Goal: Communication & Community: Answer question/provide support

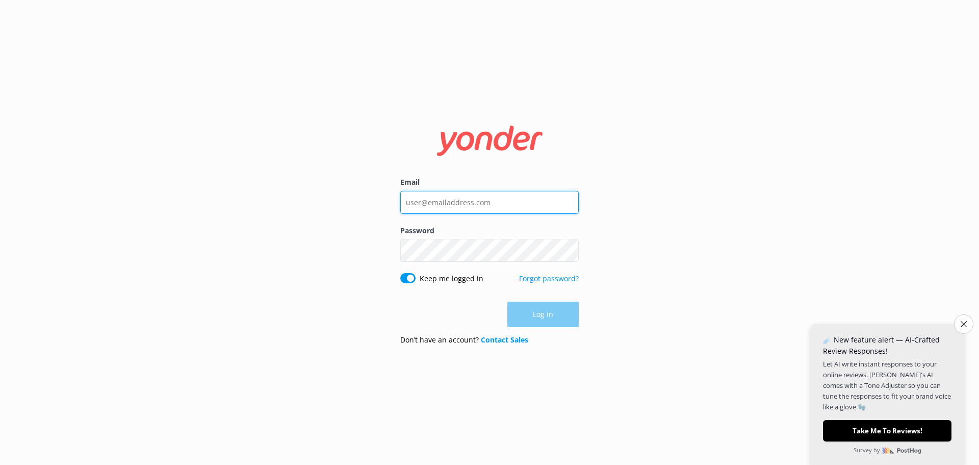
click at [454, 198] on input "Email" at bounding box center [489, 202] width 179 height 23
type input "[EMAIL_ADDRESS][DOMAIN_NAME]"
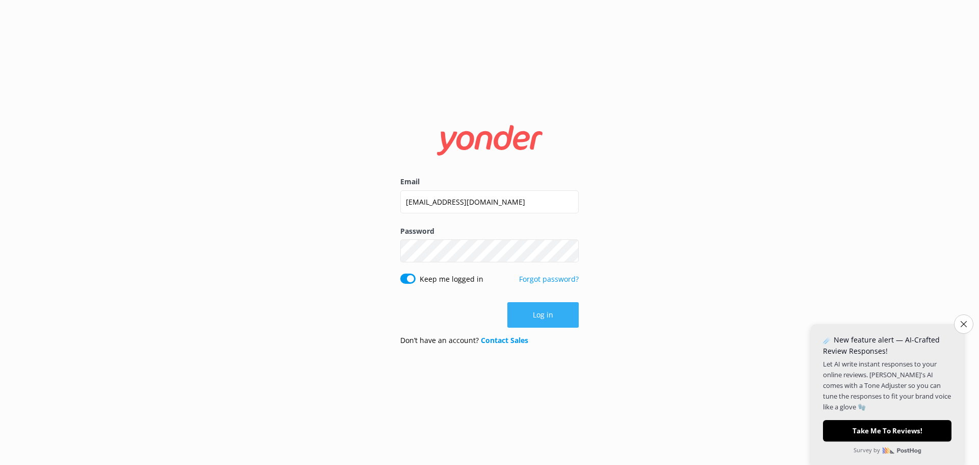
click at [518, 305] on button "Log in" at bounding box center [542, 315] width 71 height 26
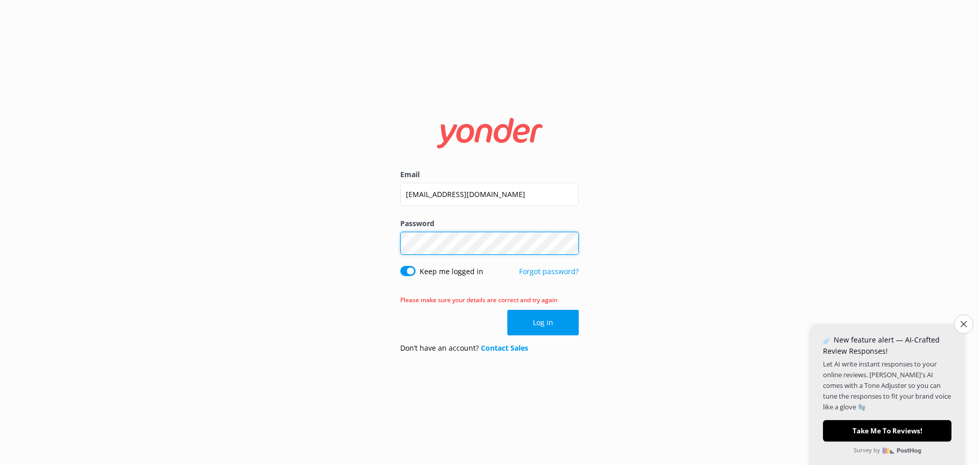
click button "Log in" at bounding box center [542, 323] width 71 height 26
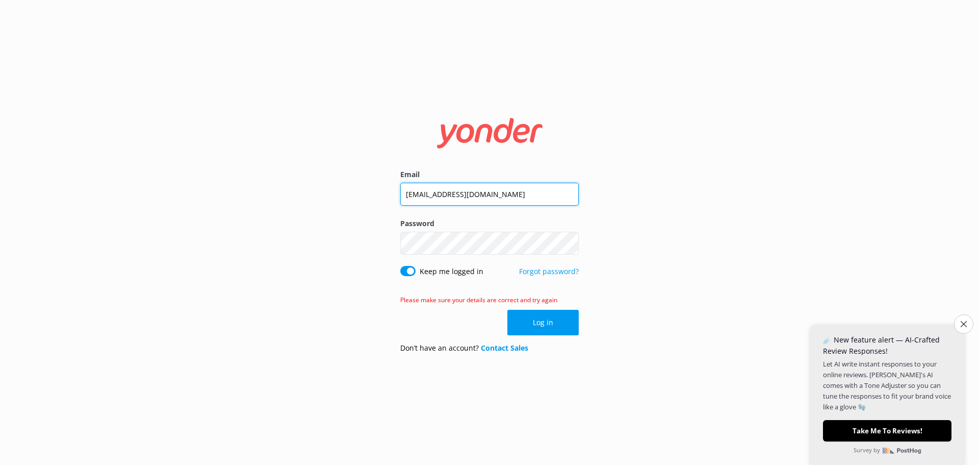
click at [406, 195] on input "[EMAIL_ADDRESS][DOMAIN_NAME]" at bounding box center [489, 194] width 179 height 23
type input "[EMAIL_ADDRESS][DOMAIN_NAME]"
click at [538, 320] on button "Log in" at bounding box center [542, 323] width 71 height 26
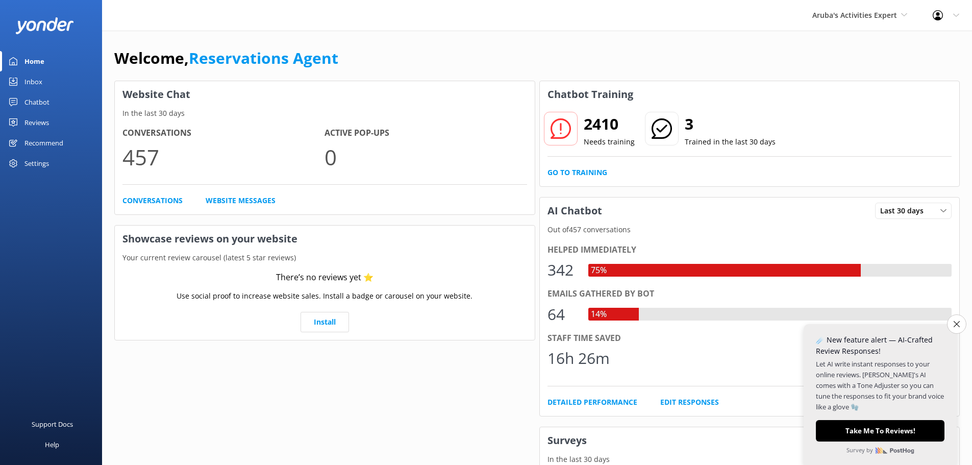
click at [36, 77] on div "Inbox" at bounding box center [33, 81] width 18 height 20
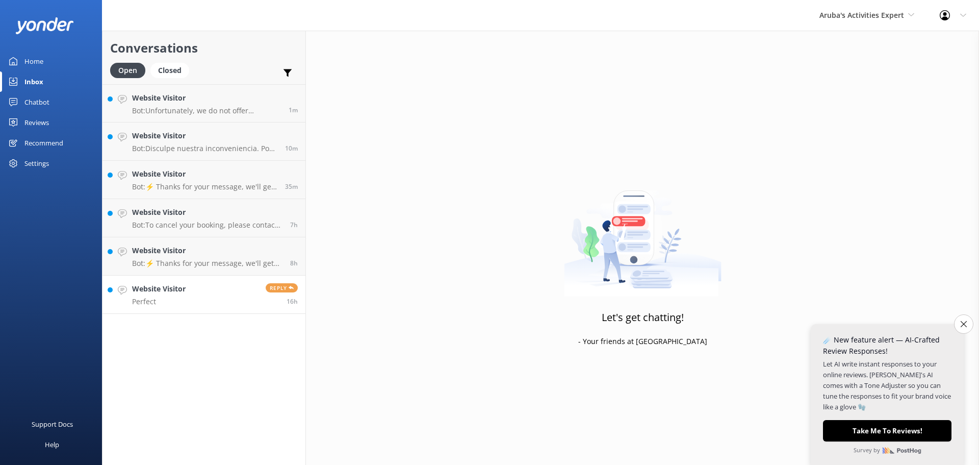
click at [214, 281] on link "Website Visitor Perfect Reply 16h" at bounding box center [204, 294] width 203 height 38
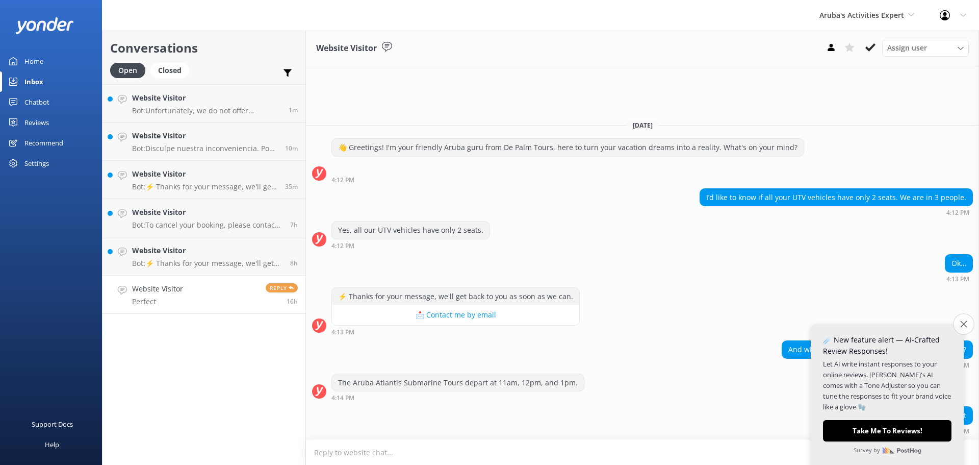
click at [961, 326] on icon "Close survey" at bounding box center [963, 323] width 7 height 7
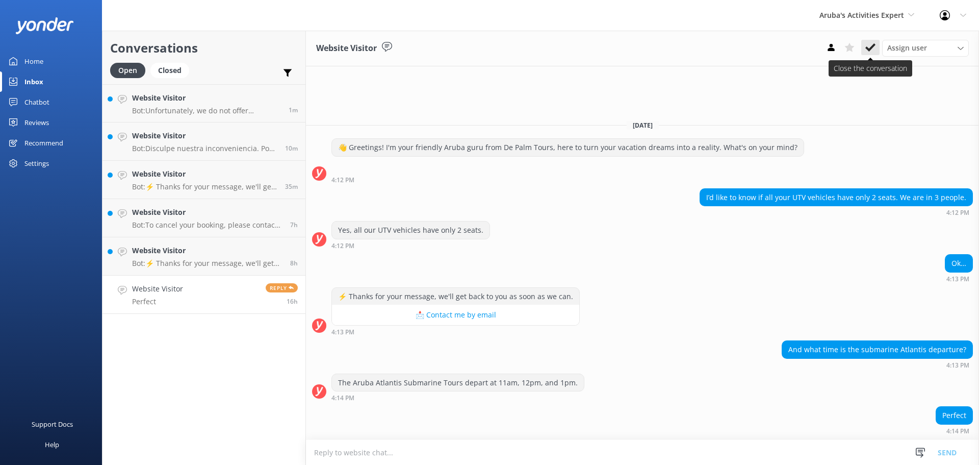
click at [873, 48] on icon at bounding box center [870, 47] width 10 height 10
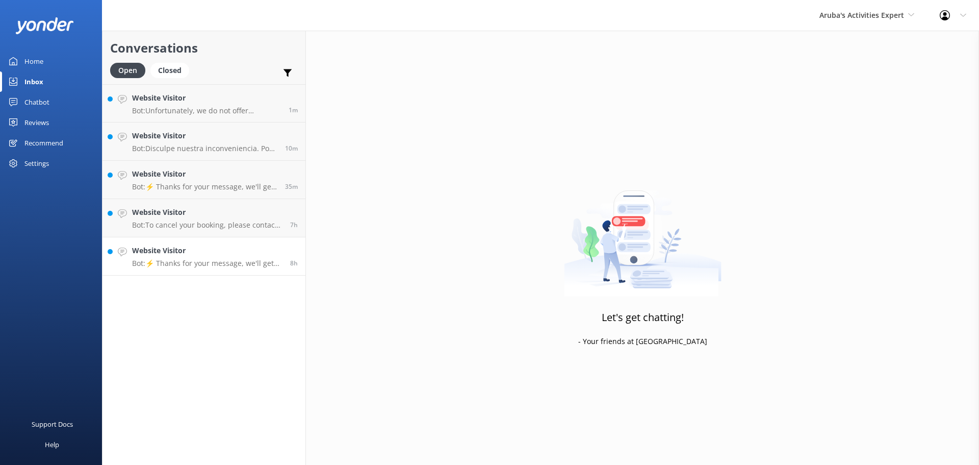
click at [211, 254] on h4 "Website Visitor" at bounding box center [207, 250] width 150 height 11
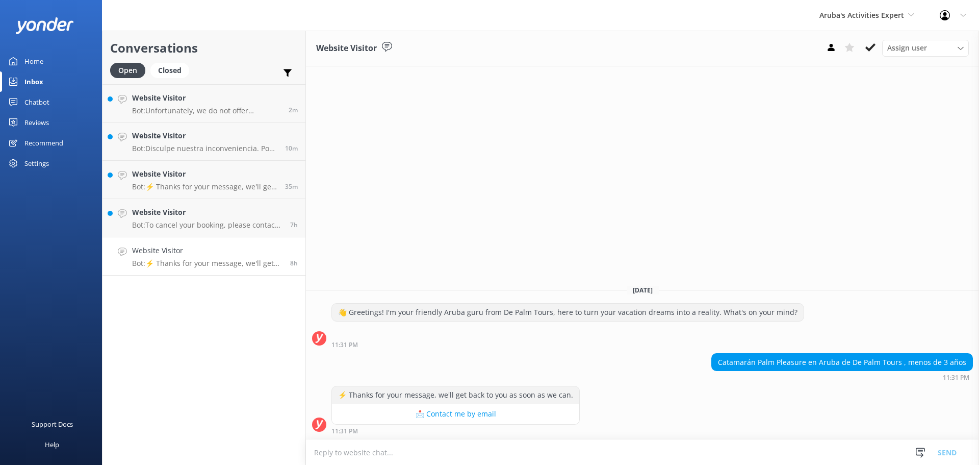
click at [436, 448] on textarea at bounding box center [642, 452] width 673 height 25
type textarea "menos de 3 anjos no pueden ir"
click at [950, 453] on button "Send" at bounding box center [947, 452] width 38 height 26
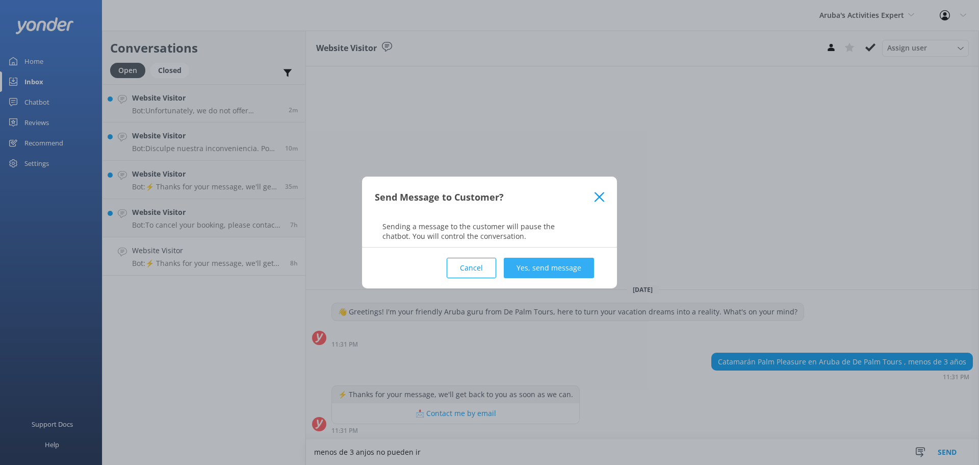
click at [543, 266] on button "Yes, send message" at bounding box center [549, 268] width 90 height 20
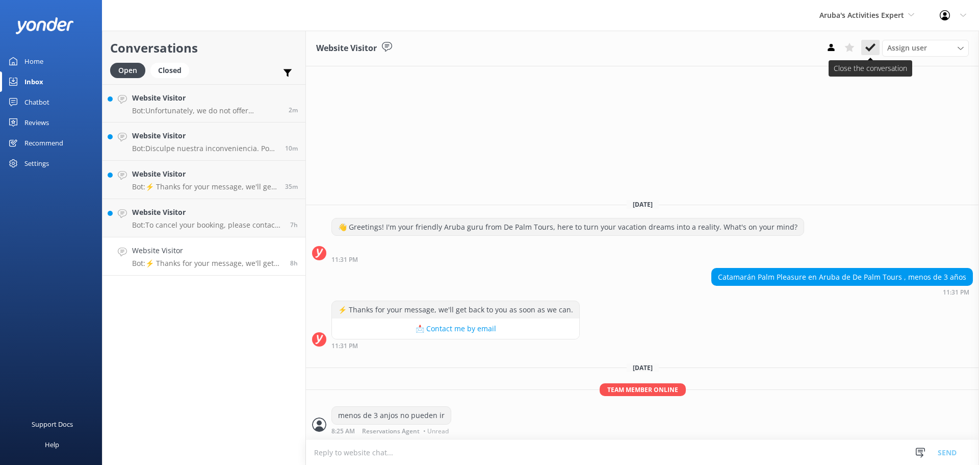
click at [867, 51] on icon at bounding box center [870, 47] width 10 height 10
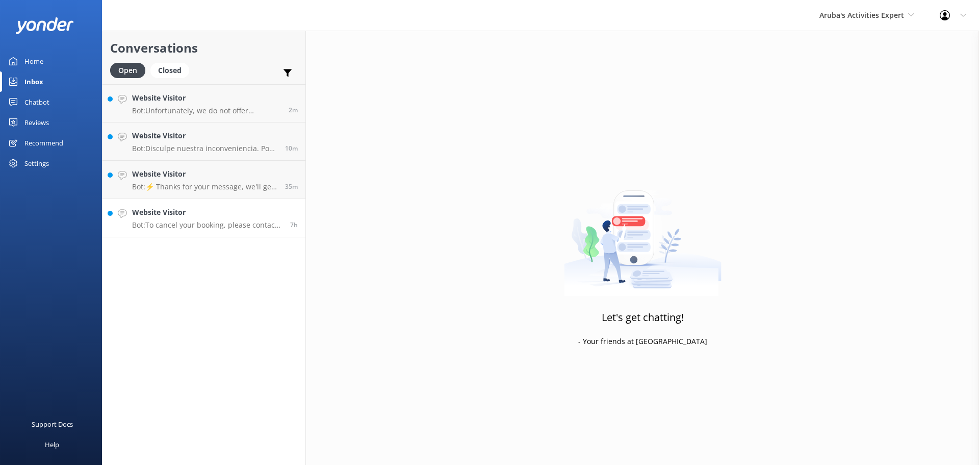
click at [211, 214] on h4 "Website Visitor" at bounding box center [207, 212] width 150 height 11
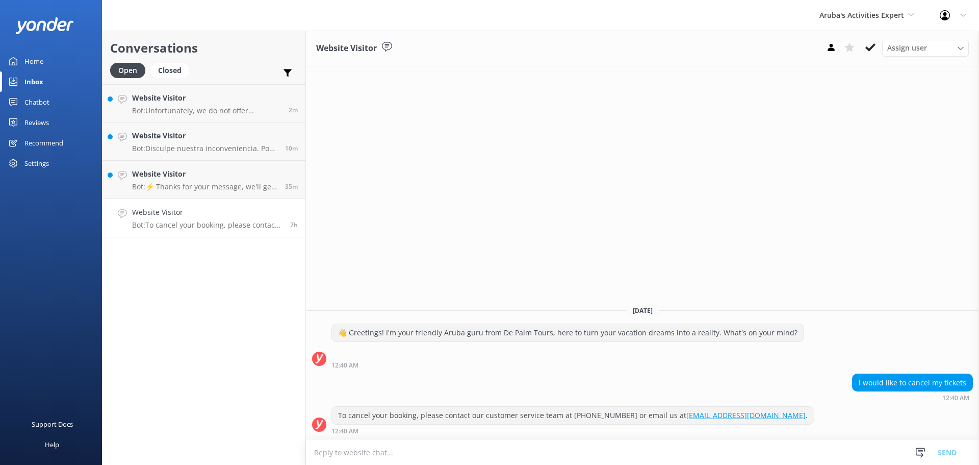
click at [499, 458] on textarea at bounding box center [642, 452] width 673 height 25
click at [399, 452] on textarea "for a request for cancaletion" at bounding box center [642, 452] width 673 height 26
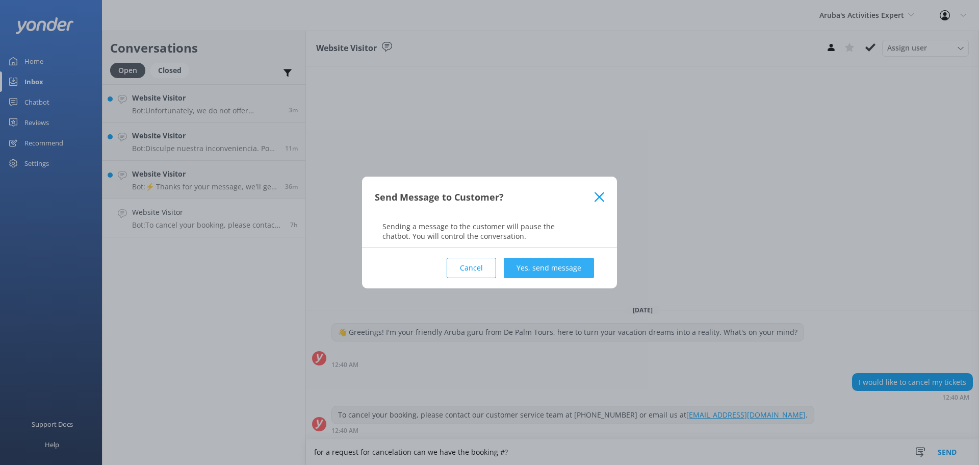
type textarea "for a request for cancelation can we have the booking #?"
click at [554, 271] on button "Yes, send message" at bounding box center [549, 268] width 90 height 20
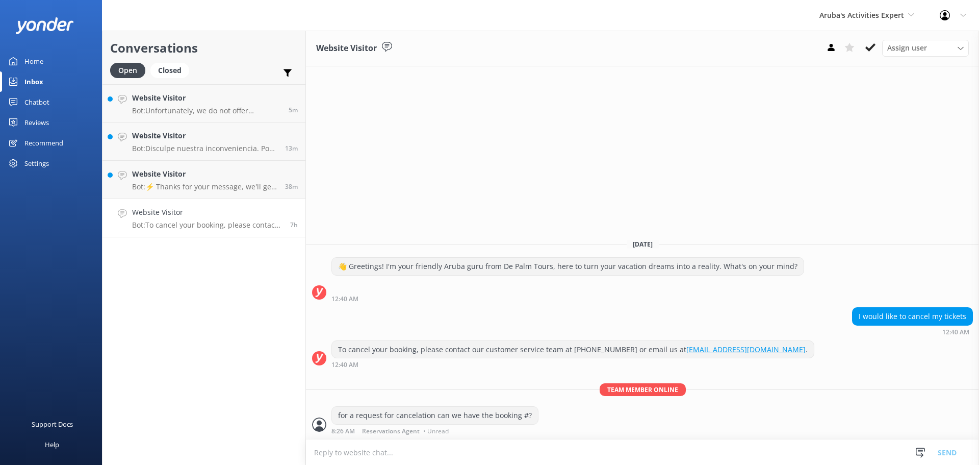
click at [863, 42] on button at bounding box center [870, 47] width 18 height 15
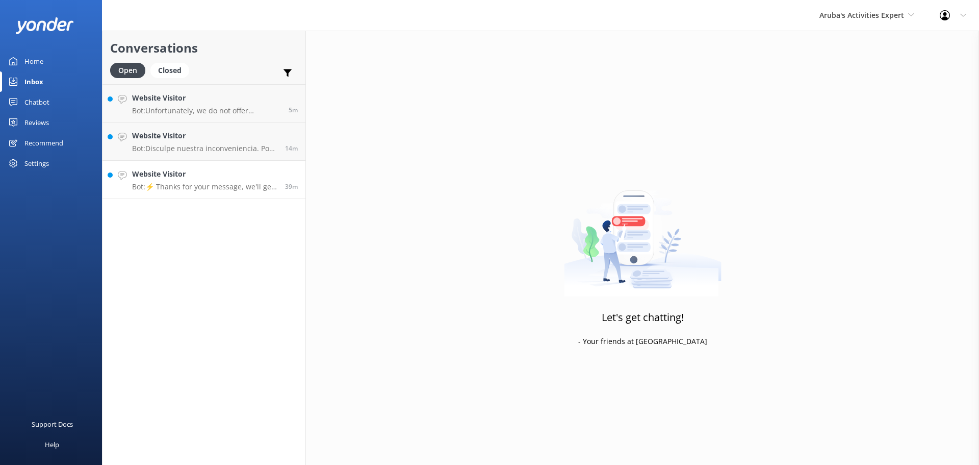
click at [215, 176] on h4 "Website Visitor" at bounding box center [204, 173] width 145 height 11
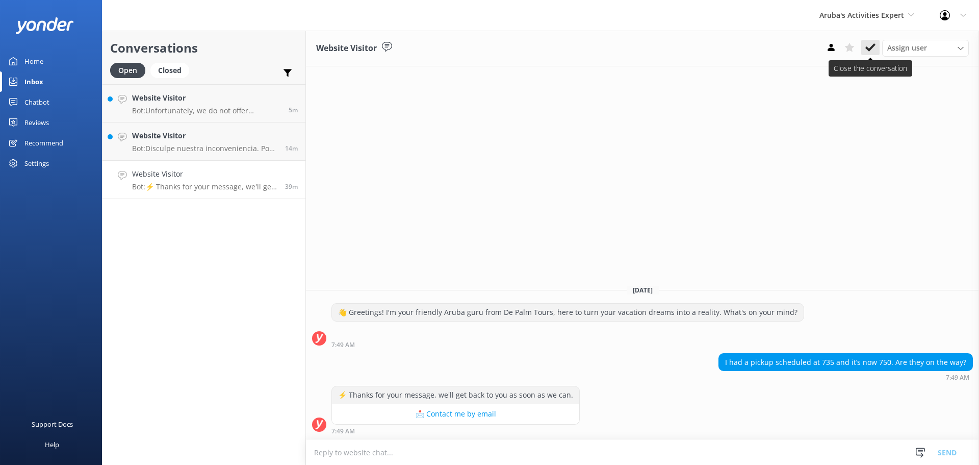
click at [866, 41] on button at bounding box center [870, 47] width 18 height 15
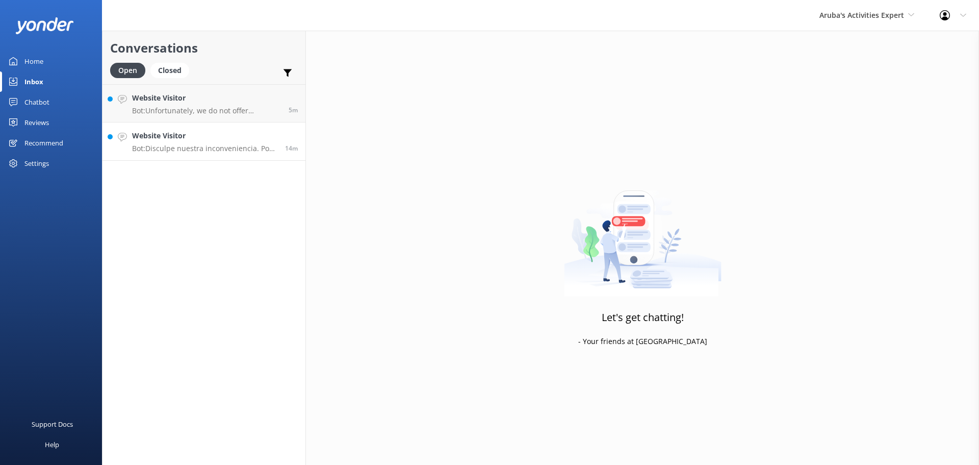
click at [235, 131] on h4 "Website Visitor" at bounding box center [204, 135] width 145 height 11
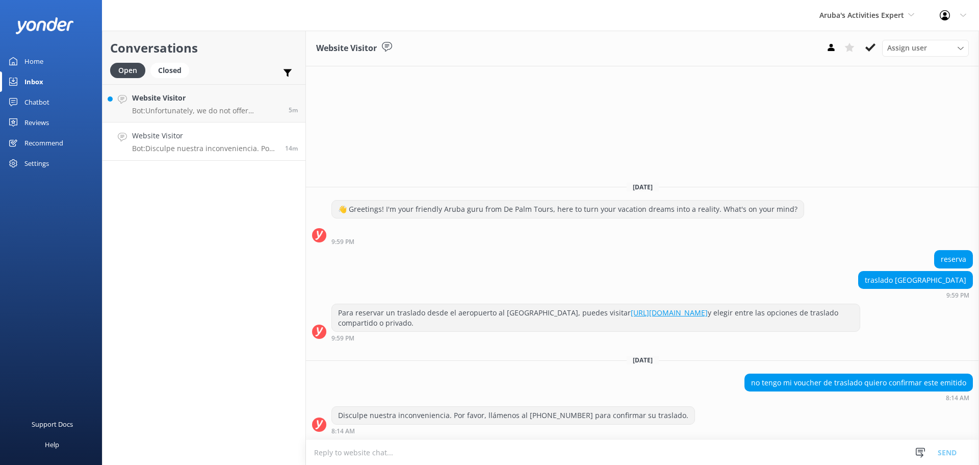
click at [535, 456] on textarea at bounding box center [642, 452] width 673 height 25
type textarea "tienes que ir a escritorio de De Palm Tours en el [GEOGRAPHIC_DATA]"
click at [950, 450] on button "Send" at bounding box center [947, 452] width 38 height 26
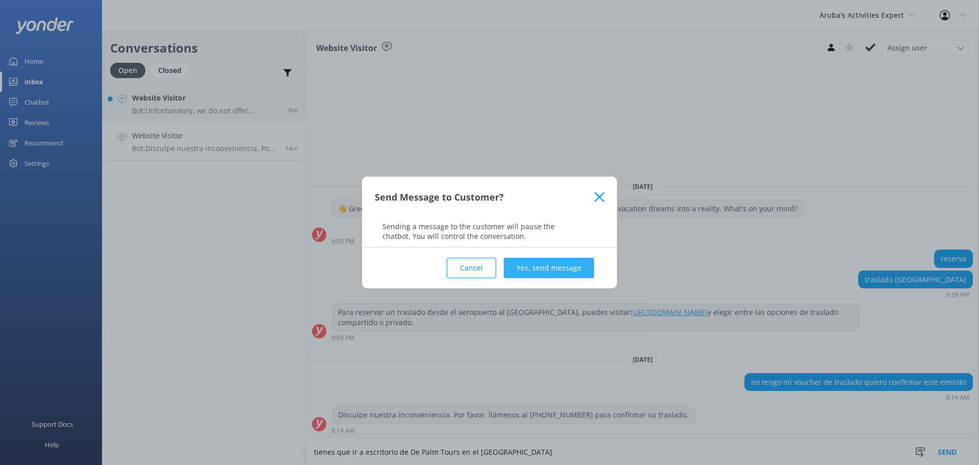
click at [562, 268] on button "Yes, send message" at bounding box center [549, 268] width 90 height 20
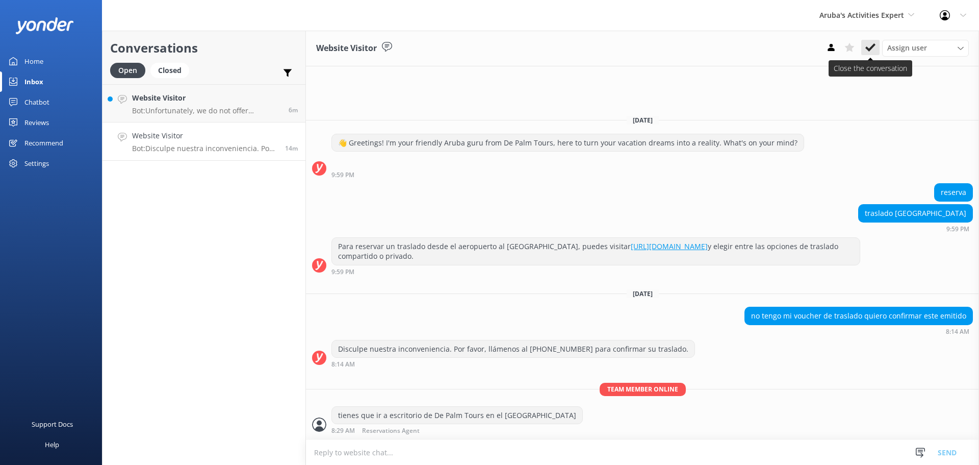
click at [870, 50] on use at bounding box center [870, 47] width 10 height 8
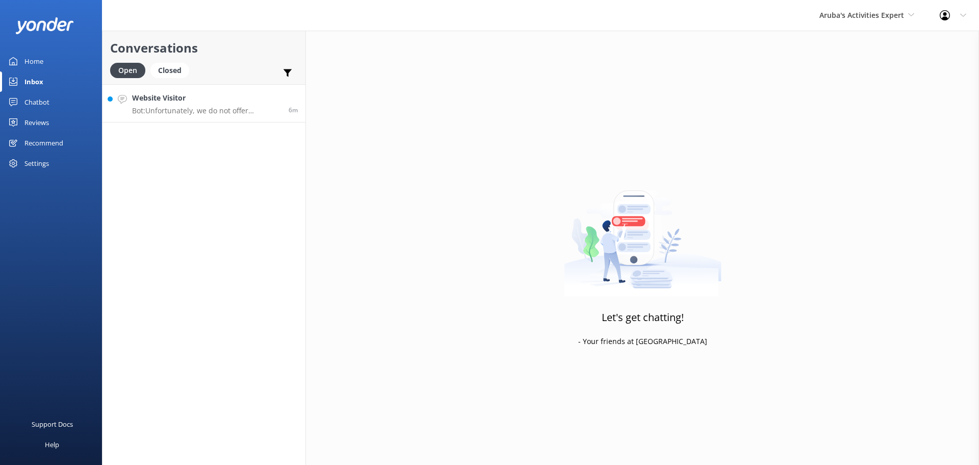
click at [210, 109] on p "Bot: Unfortunately, we do not offer discounts based on alcohol consumption pref…" at bounding box center [206, 110] width 149 height 9
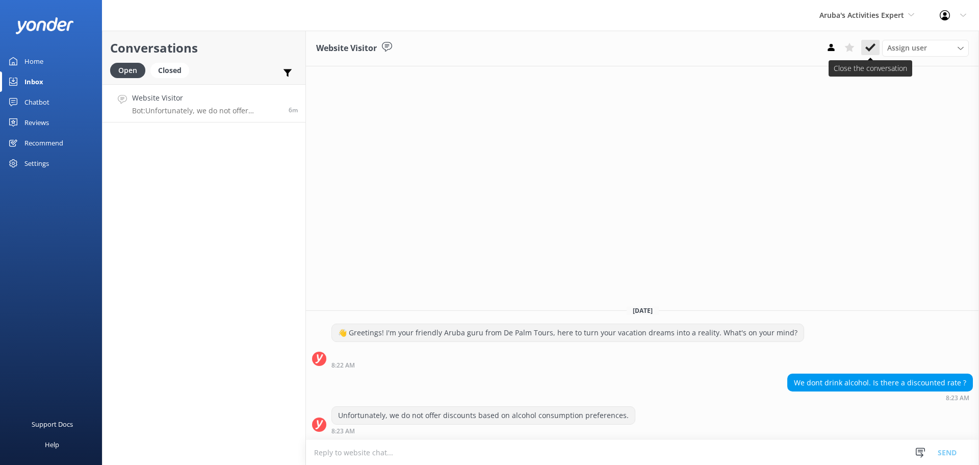
click at [870, 47] on icon at bounding box center [870, 47] width 10 height 10
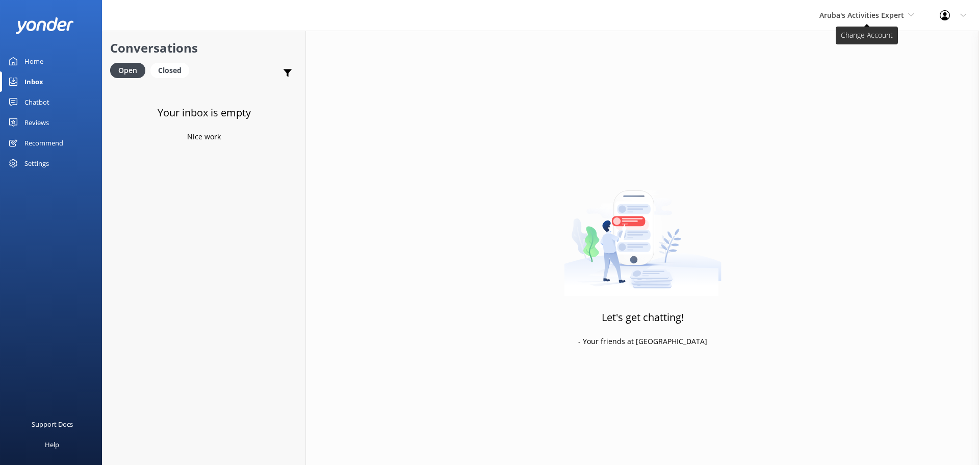
click at [851, 15] on span "Aruba's Activities Expert" at bounding box center [862, 15] width 85 height 10
click at [837, 45] on link "De [GEOGRAPHIC_DATA]" at bounding box center [858, 43] width 102 height 24
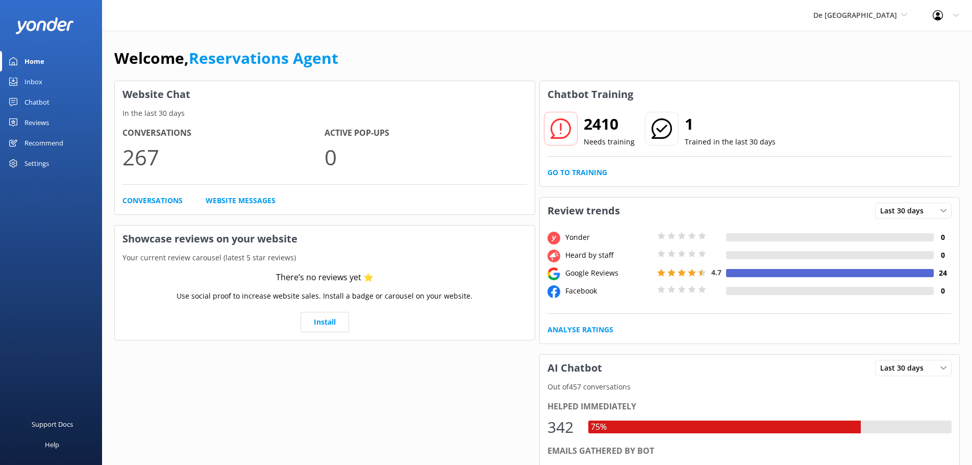
click at [47, 81] on link "Inbox" at bounding box center [51, 81] width 102 height 20
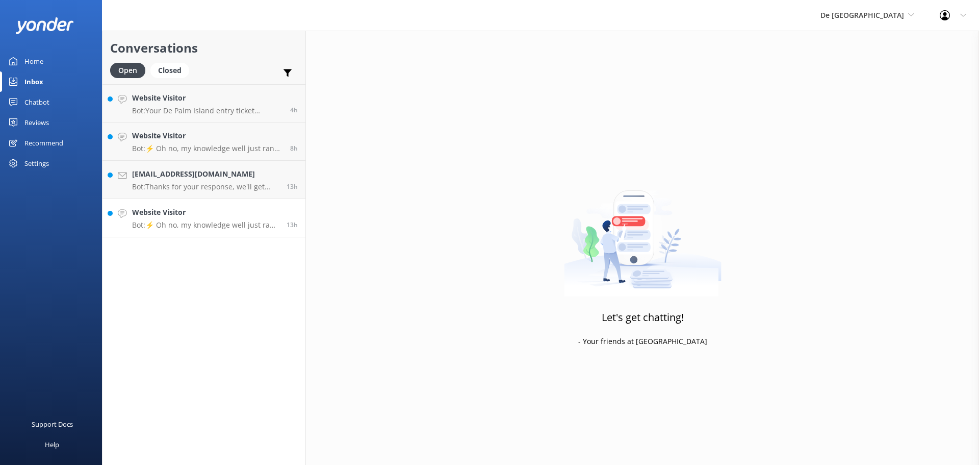
click at [205, 210] on h4 "Website Visitor" at bounding box center [205, 212] width 147 height 11
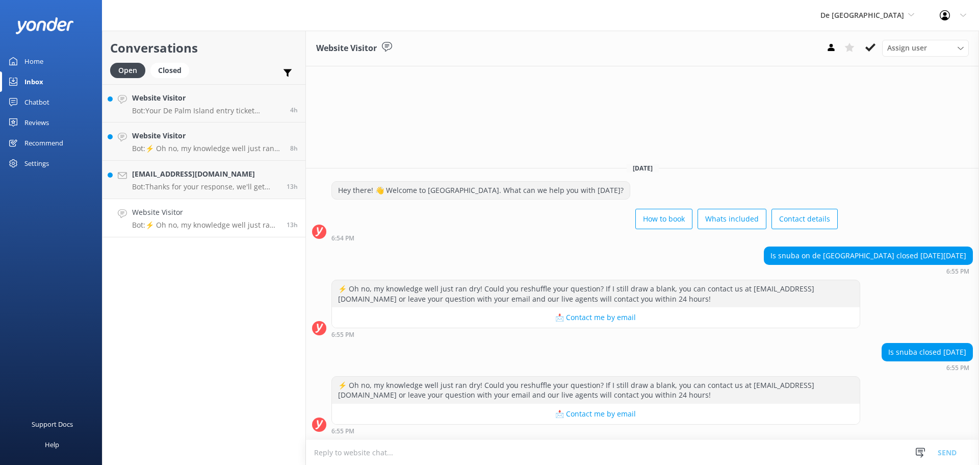
click at [425, 454] on textarea at bounding box center [642, 452] width 673 height 25
type textarea "no"
click at [947, 454] on button "Send" at bounding box center [947, 452] width 38 height 26
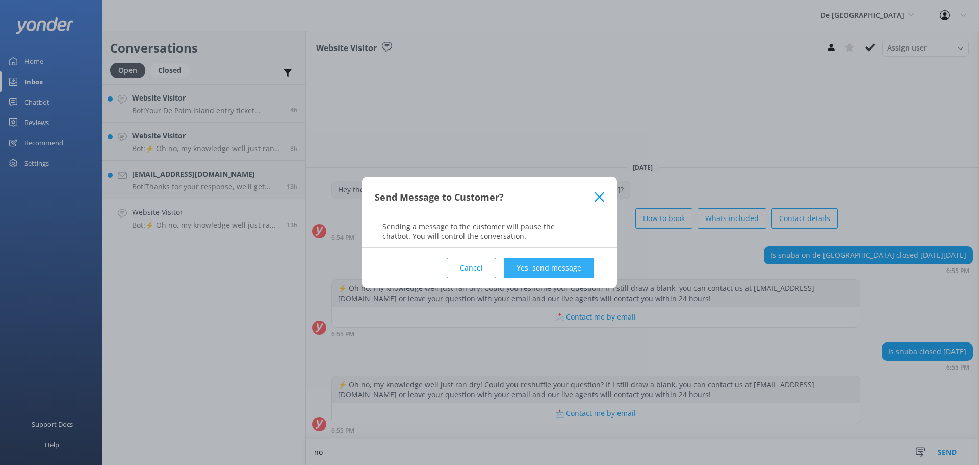
click at [573, 262] on button "Yes, send message" at bounding box center [549, 268] width 90 height 20
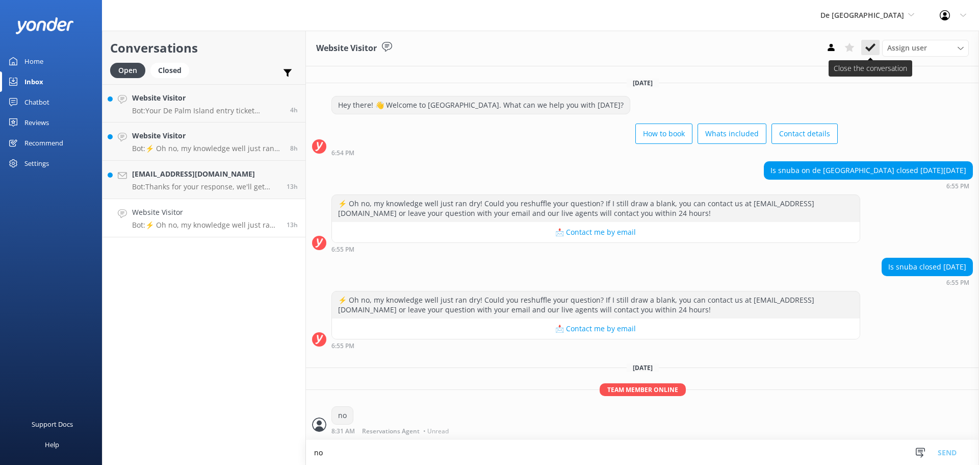
click at [873, 48] on use at bounding box center [870, 47] width 10 height 8
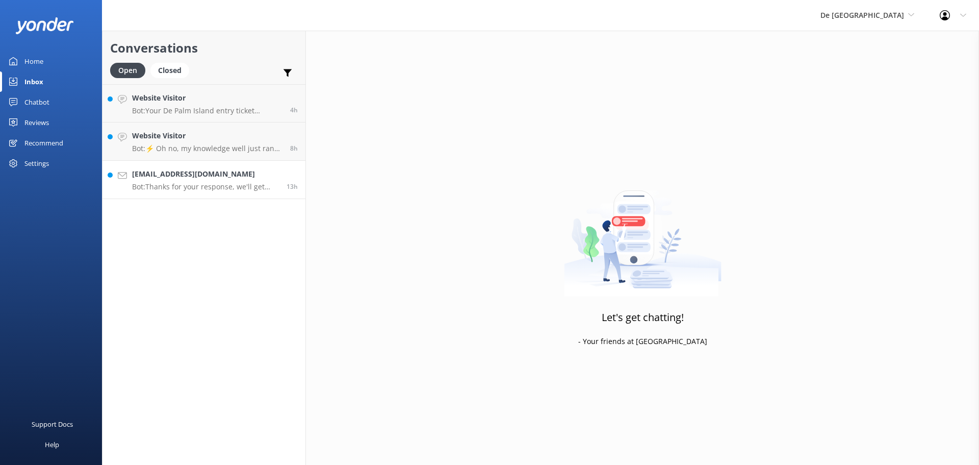
click at [232, 190] on p "Bot: Thanks for your response, we'll get back to you as soon as we can during o…" at bounding box center [205, 186] width 147 height 9
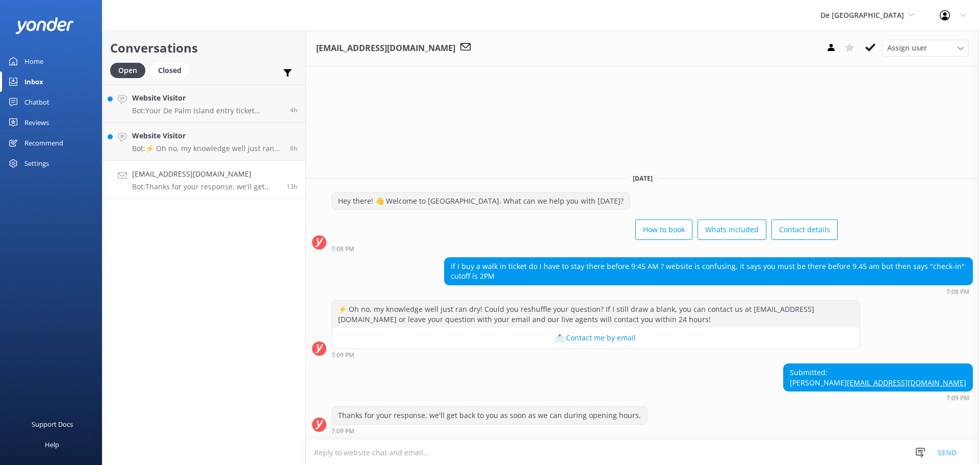
click at [374, 454] on textarea at bounding box center [642, 452] width 673 height 25
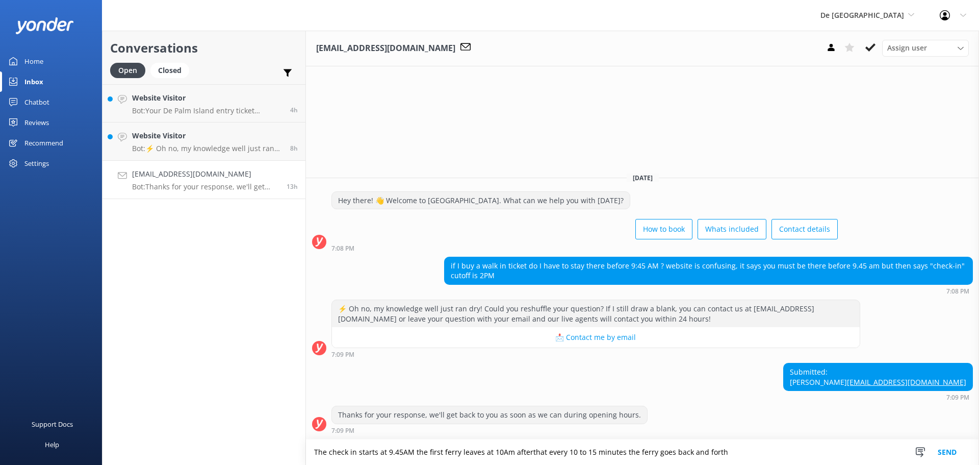
click at [526, 451] on textarea "The check in starts at 9.45AM the first ferry leaves at 10Am afterthat every 10…" at bounding box center [642, 452] width 673 height 26
click at [722, 453] on textarea "The check in starts at 9.45AM the first ferry leaves at 10Am after that every 1…" at bounding box center [642, 452] width 673 height 26
click at [734, 452] on textarea "The check in starts at 9.45AM the first ferry leaves at 10Am after that every 1…" at bounding box center [642, 452] width 673 height 26
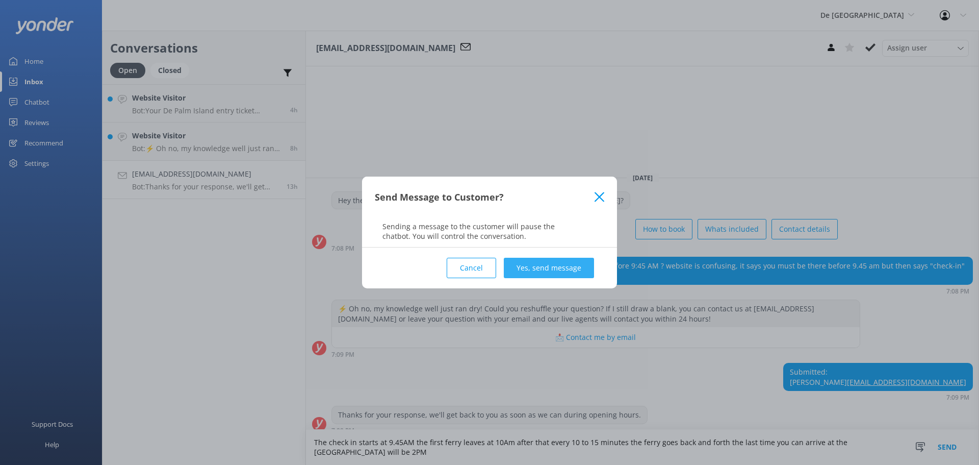
type textarea "The check in starts at 9.45AM the first ferry leaves at 10Am after that every 1…"
click at [516, 270] on button "Yes, send message" at bounding box center [549, 268] width 90 height 20
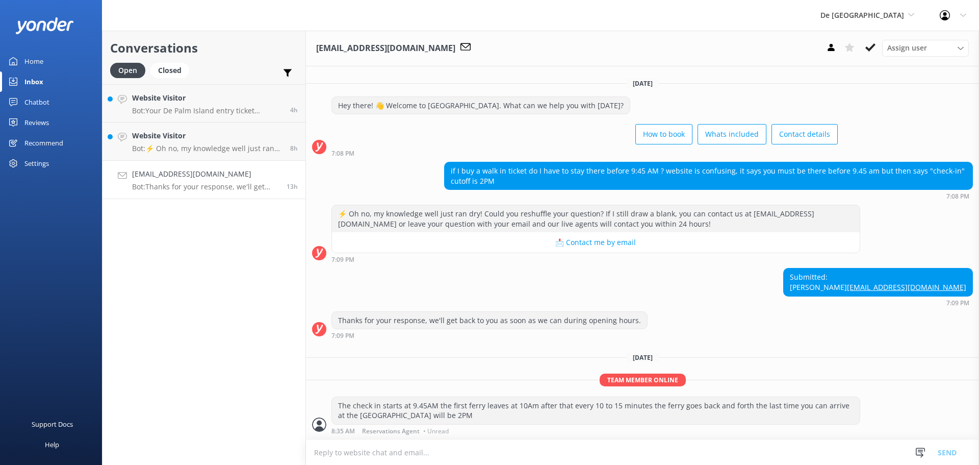
scroll to position [7, 0]
click at [878, 53] on button at bounding box center [870, 47] width 18 height 15
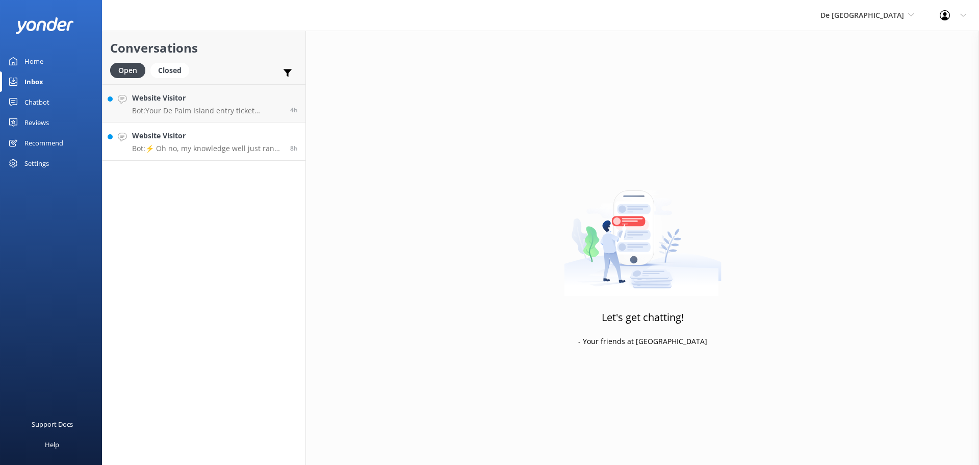
click at [212, 151] on p "Bot: ⚡ Oh no, my knowledge well just ran dry! Could you reshuffle your question…" at bounding box center [207, 148] width 150 height 9
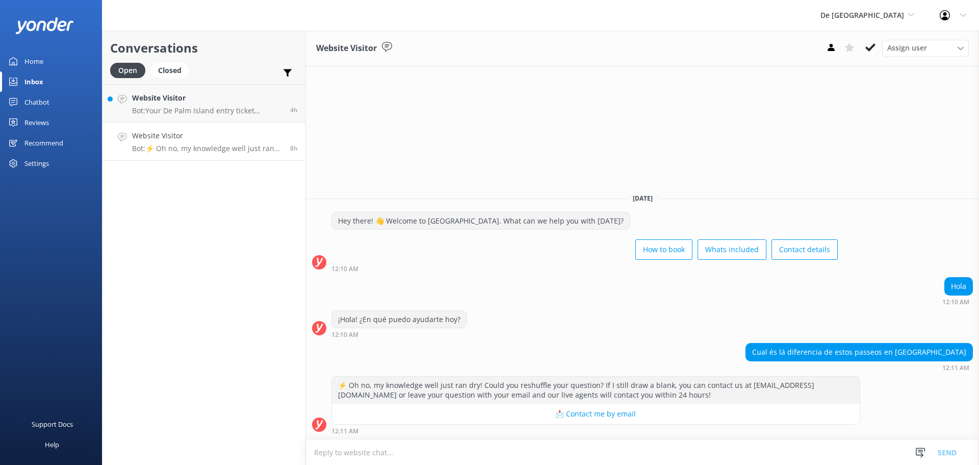
click at [897, 352] on div "Cual és lá diferencia de estos passeos en Palm Island" at bounding box center [859, 351] width 226 height 17
copy div "Cual és lá diferencia de estos passeos en Palm Island"
click at [494, 454] on textarea at bounding box center [642, 452] width 673 height 25
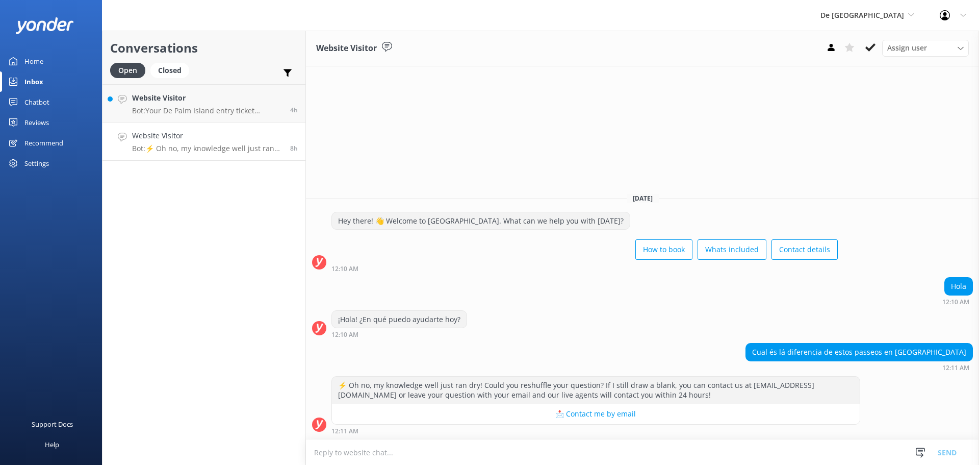
paste textarea "La diferencia estará en el tipo de experiencia incluida en cada paseo."
type textarea "La diferencia estará en el tipo de experiencia incluida en cada paseo."
click at [952, 451] on button "Send" at bounding box center [947, 452] width 38 height 26
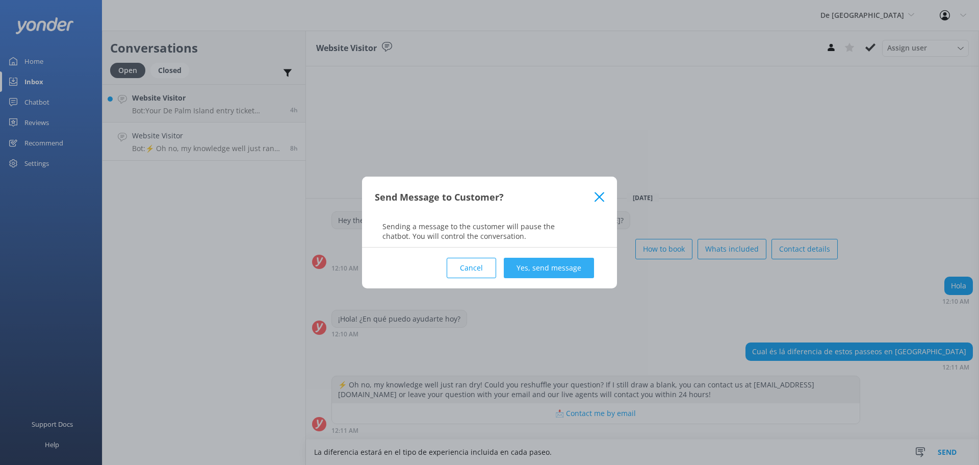
click at [541, 266] on button "Yes, send message" at bounding box center [549, 268] width 90 height 20
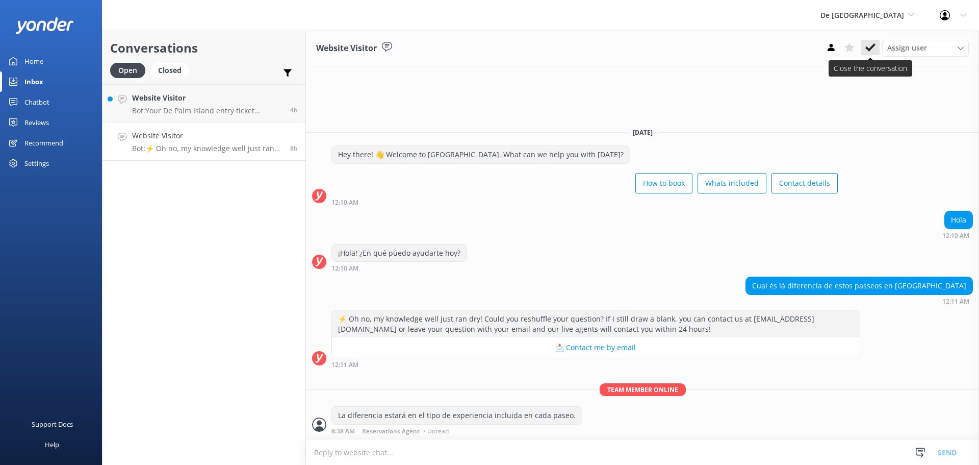
click at [871, 46] on icon at bounding box center [870, 47] width 10 height 10
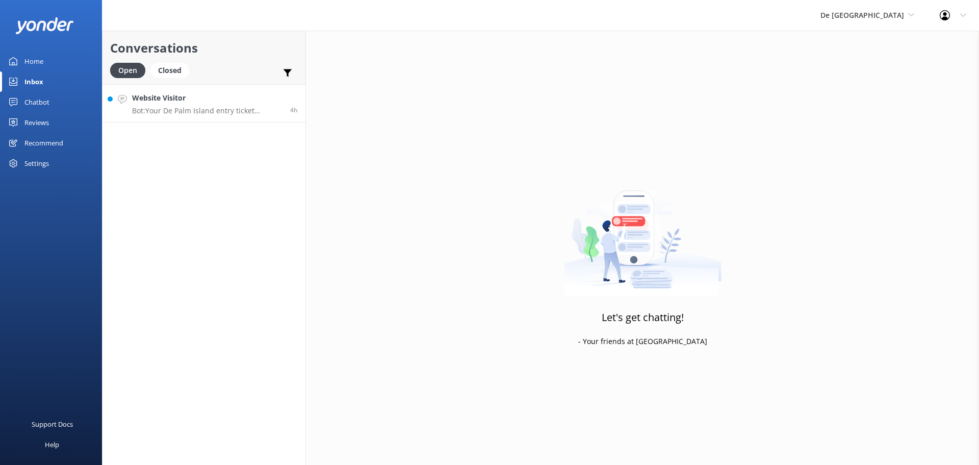
click at [189, 114] on p "Bot: Your De Palm Island entry ticket includes a lunch buffet, an open bar with…" at bounding box center [207, 110] width 150 height 9
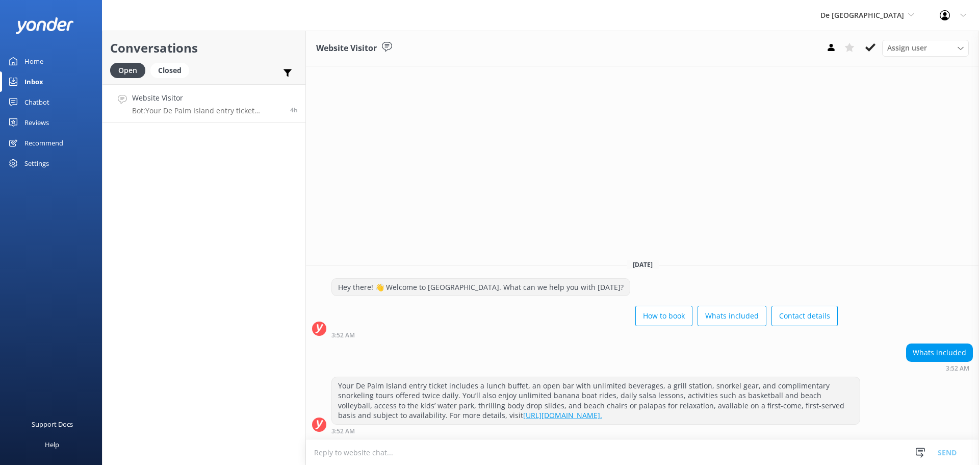
click at [610, 452] on textarea at bounding box center [642, 452] width 673 height 25
click at [868, 48] on use at bounding box center [870, 47] width 10 height 8
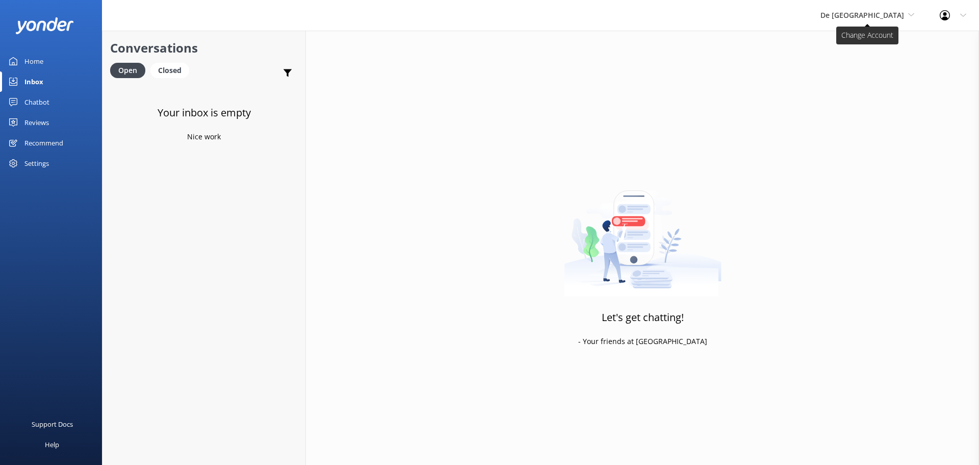
click at [859, 14] on span "De [GEOGRAPHIC_DATA]" at bounding box center [863, 15] width 84 height 10
click at [859, 89] on link "The Captain" at bounding box center [859, 92] width 102 height 24
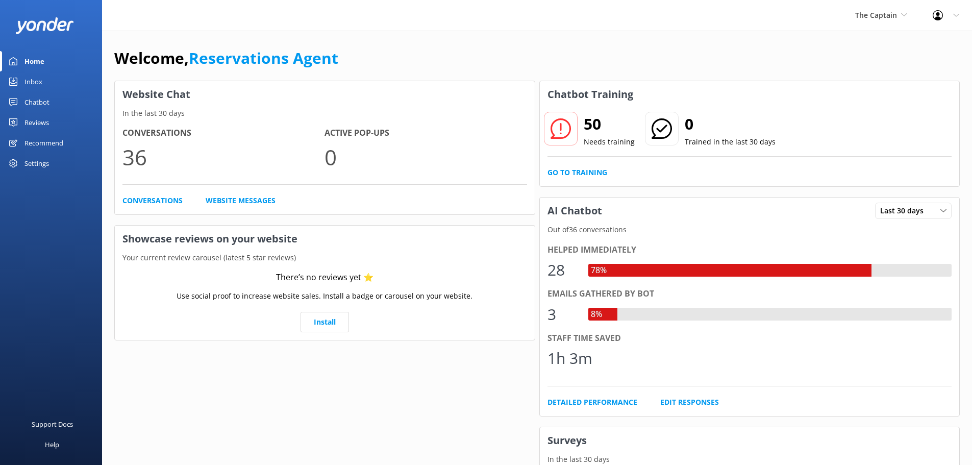
click at [38, 85] on div "Inbox" at bounding box center [33, 81] width 18 height 20
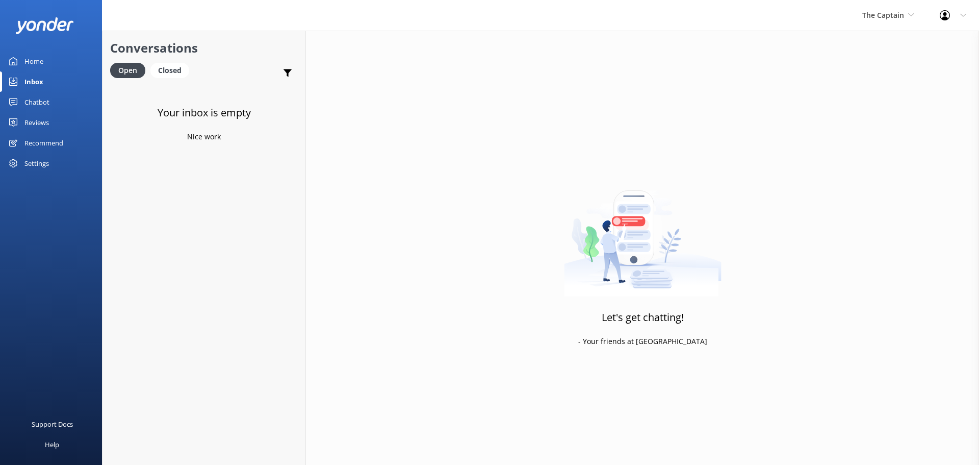
click at [32, 81] on div "Inbox" at bounding box center [33, 81] width 19 height 20
click at [885, 13] on span "The Captain" at bounding box center [883, 15] width 42 height 10
click at [877, 69] on link "Aruba's Activities Expert" at bounding box center [901, 67] width 102 height 24
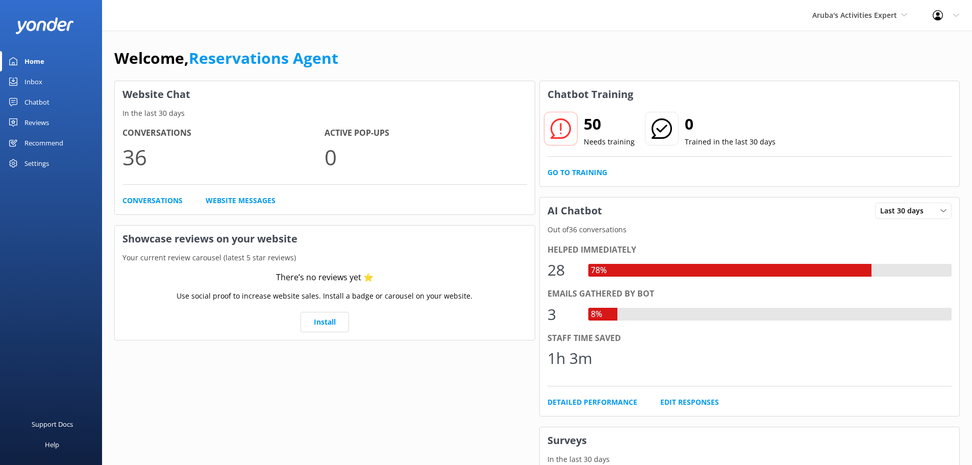
click at [34, 86] on div "Inbox" at bounding box center [33, 81] width 18 height 20
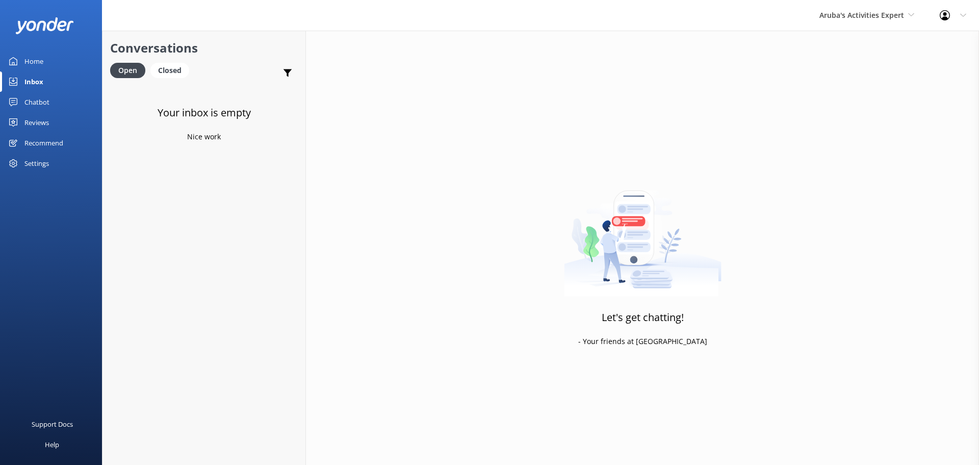
click at [857, 23] on div "Aruba's Activities Expert De Palm Island Aruba's Activities Expert The Captain" at bounding box center [867, 15] width 120 height 31
click at [847, 48] on link "De [GEOGRAPHIC_DATA]" at bounding box center [858, 43] width 102 height 24
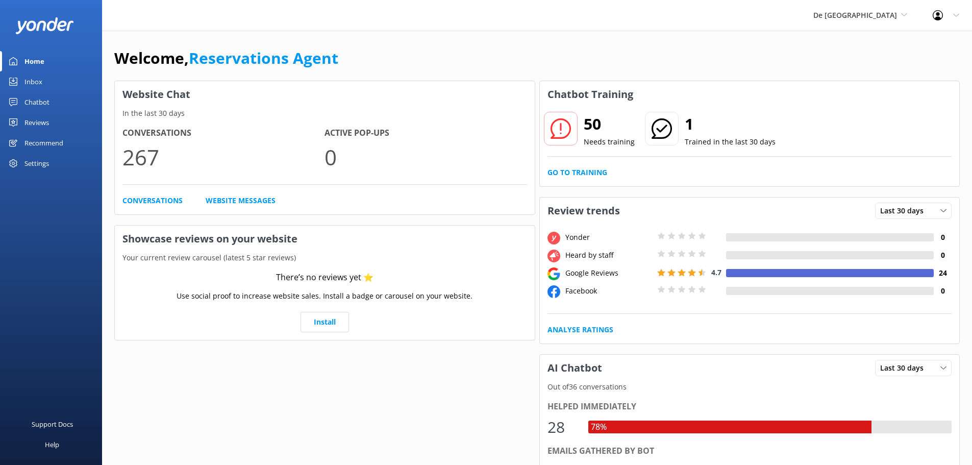
click at [32, 83] on div "Inbox" at bounding box center [33, 81] width 18 height 20
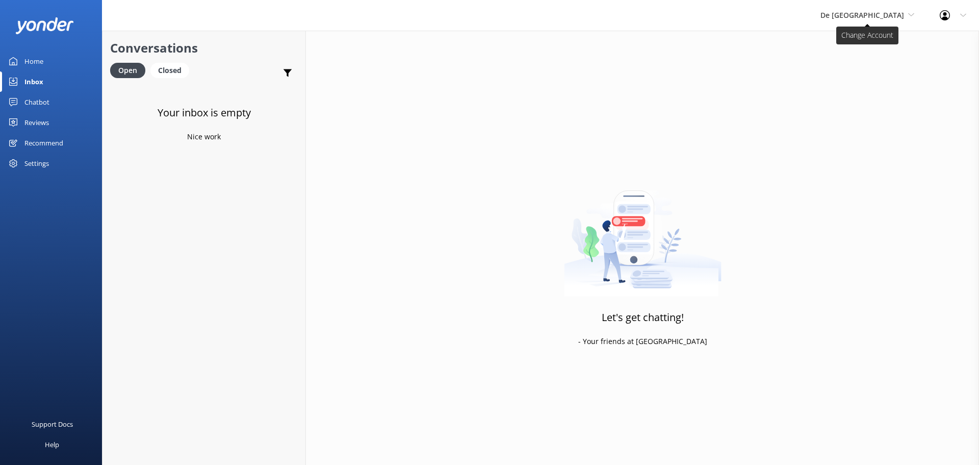
click at [858, 16] on span "De [GEOGRAPHIC_DATA]" at bounding box center [863, 15] width 84 height 10
